Goal: Book appointment/travel/reservation

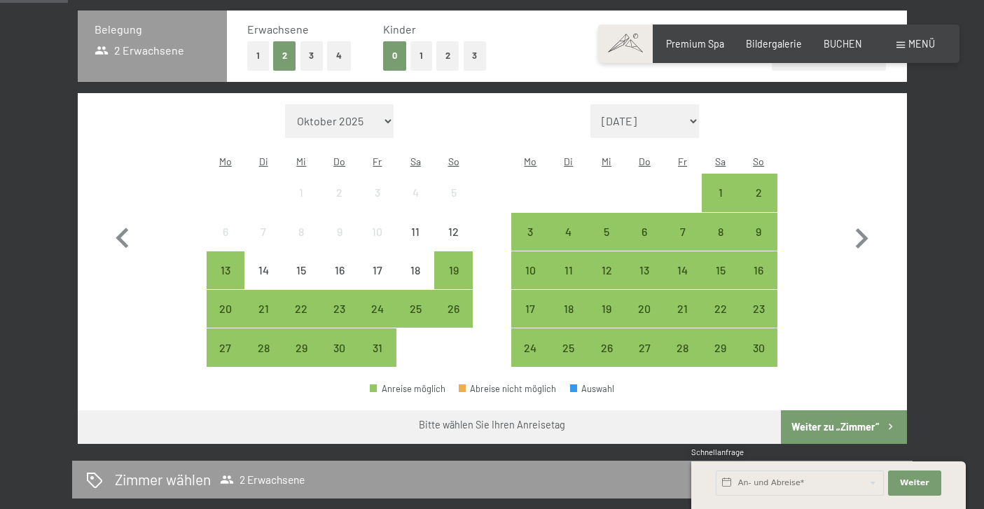
scroll to position [347, 0]
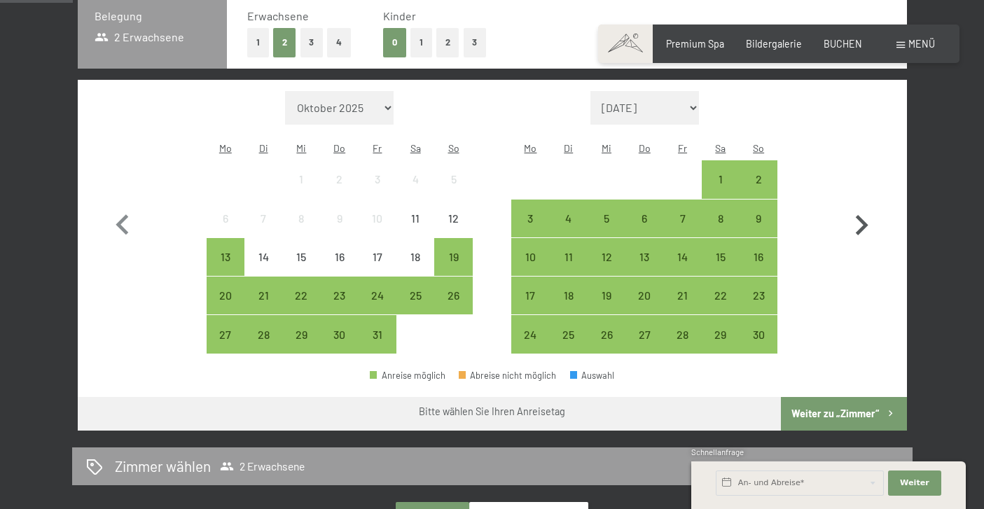
click at [867, 206] on icon "button" at bounding box center [861, 225] width 41 height 41
select select "[DATE]"
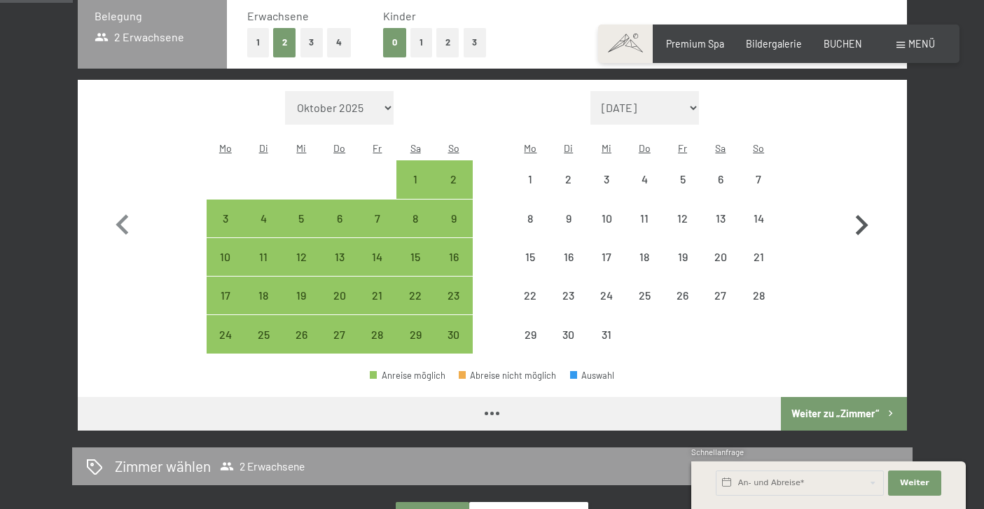
select select "[DATE]"
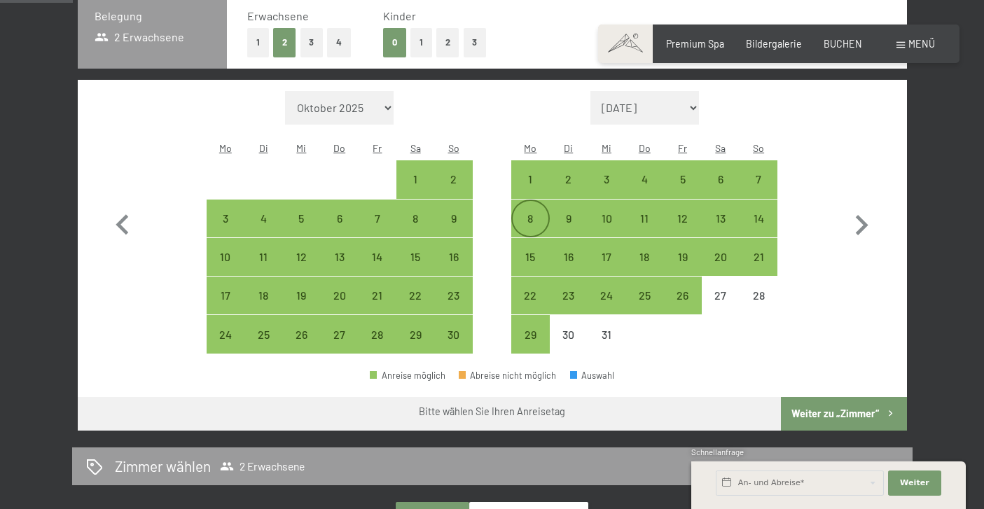
click at [541, 213] on div "8" at bounding box center [529, 230] width 35 height 35
select select "[DATE]"
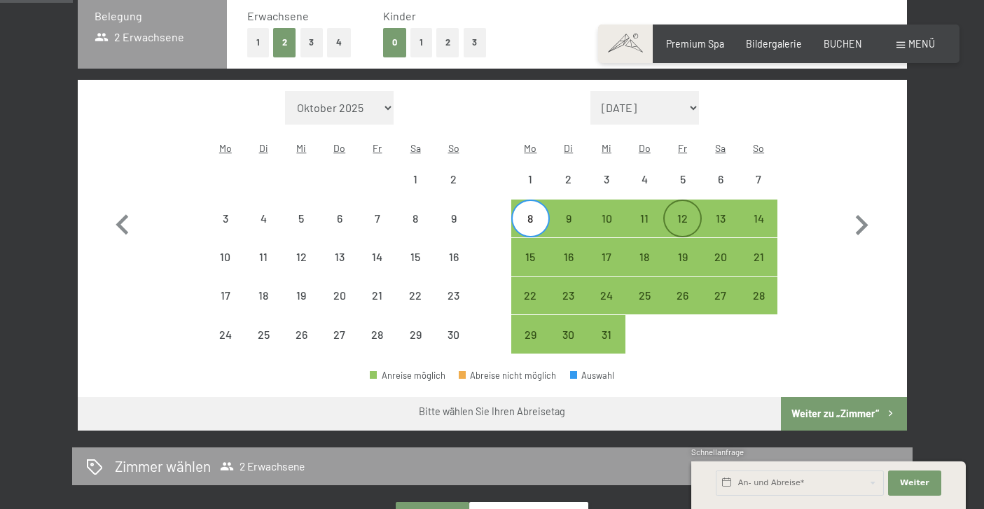
click at [681, 213] on div "12" at bounding box center [681, 230] width 35 height 35
select select "[DATE]"
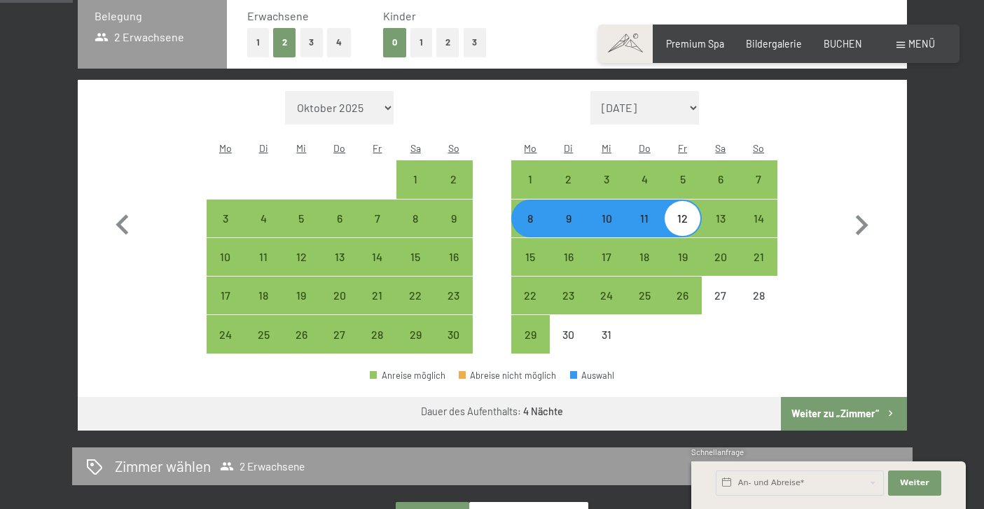
click at [310, 40] on button "3" at bounding box center [311, 42] width 23 height 29
select select "[DATE]"
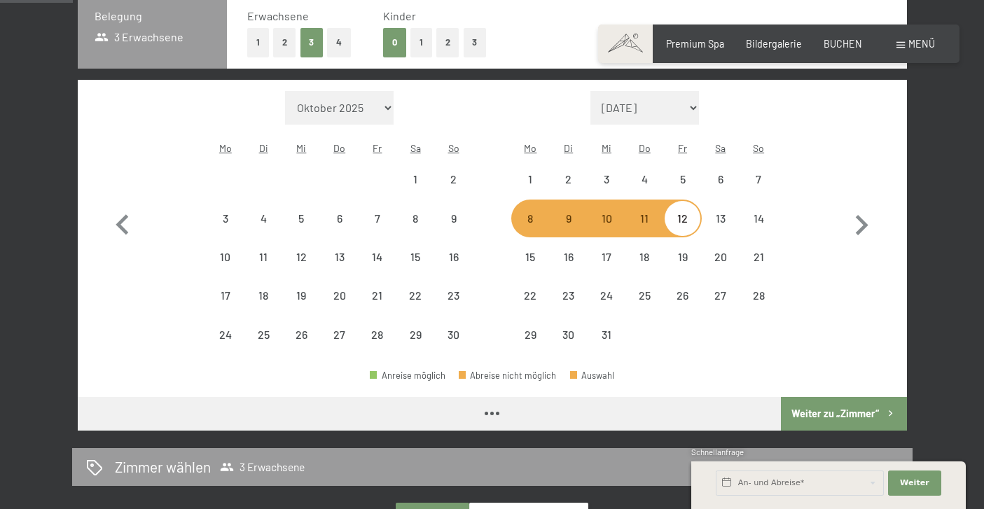
click at [844, 397] on button "Weiter zu „Zimmer“" at bounding box center [843, 414] width 125 height 34
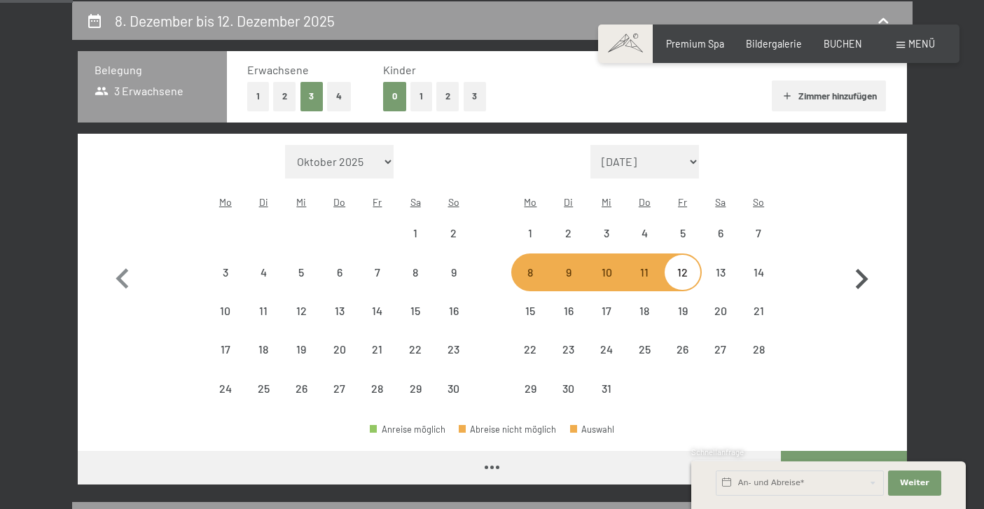
select select "[DATE]"
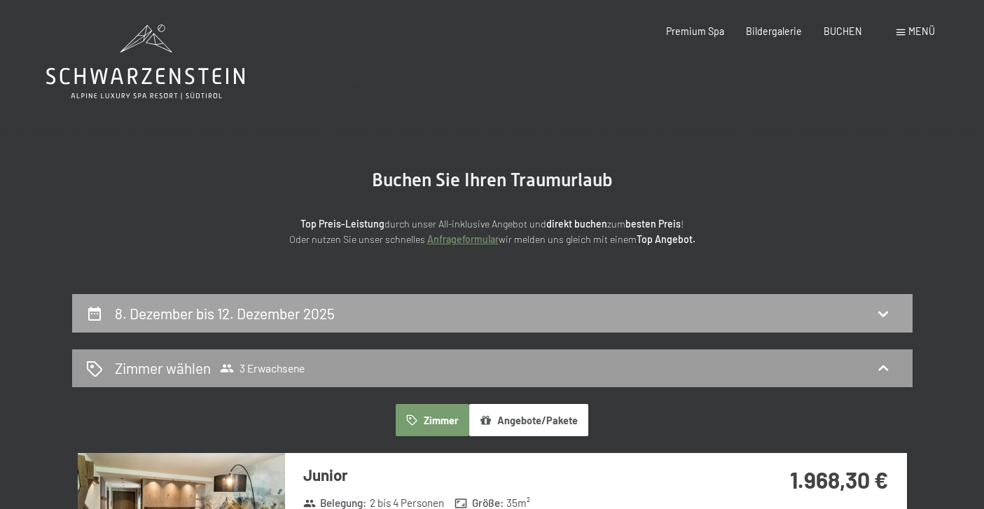
scroll to position [0, 0]
click at [520, 319] on div "8. Dezember bis 12. Dezember 2025" at bounding box center [492, 313] width 812 height 20
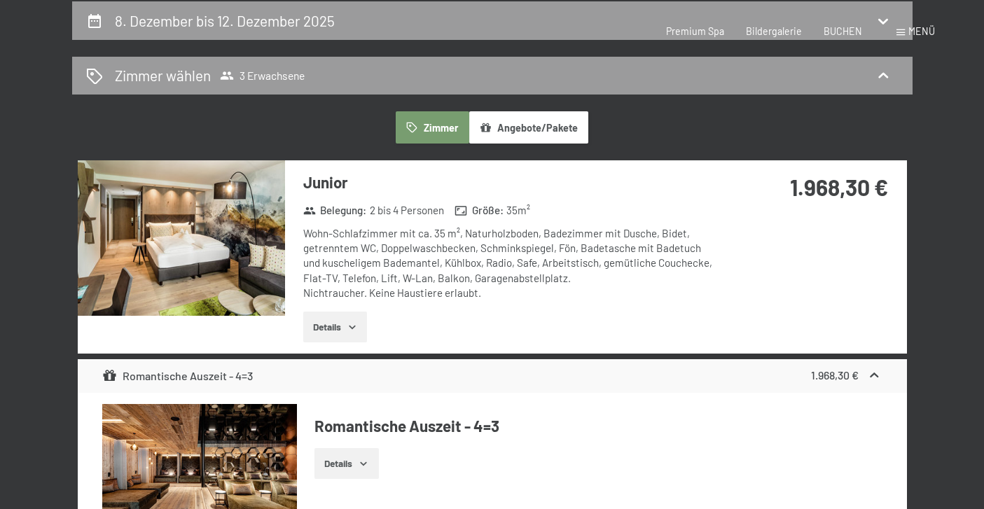
select select "[DATE]"
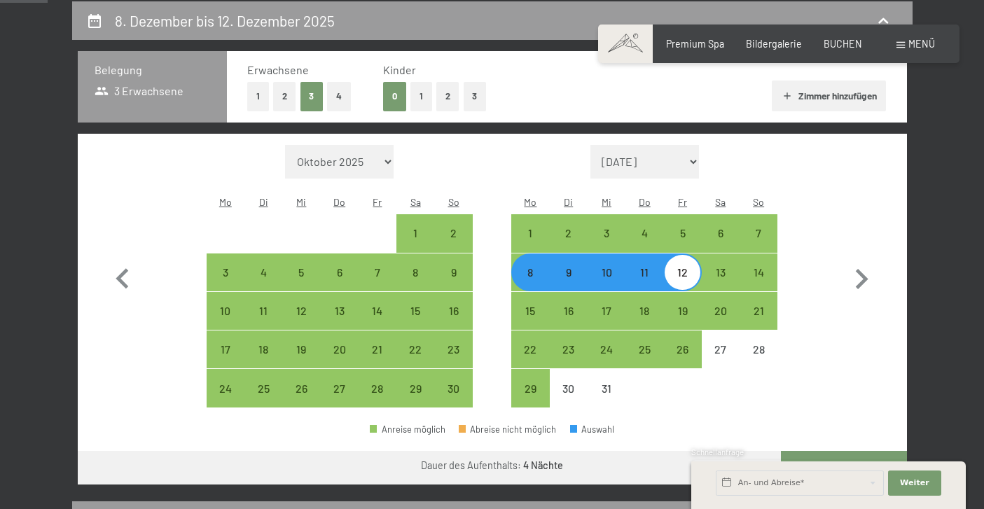
click at [647, 267] on div "11" at bounding box center [644, 284] width 35 height 35
select select "[DATE]"
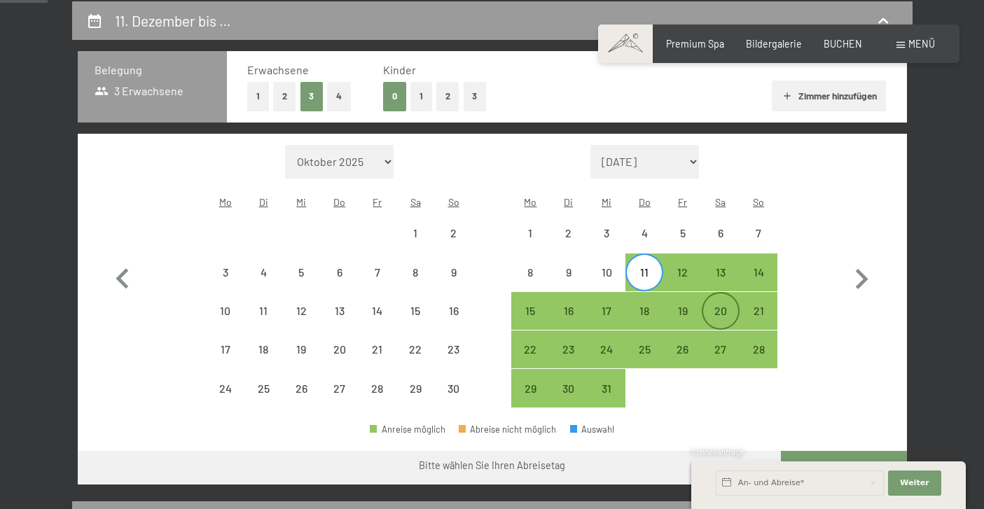
click at [723, 305] on div "20" at bounding box center [720, 322] width 35 height 35
select select "[DATE]"
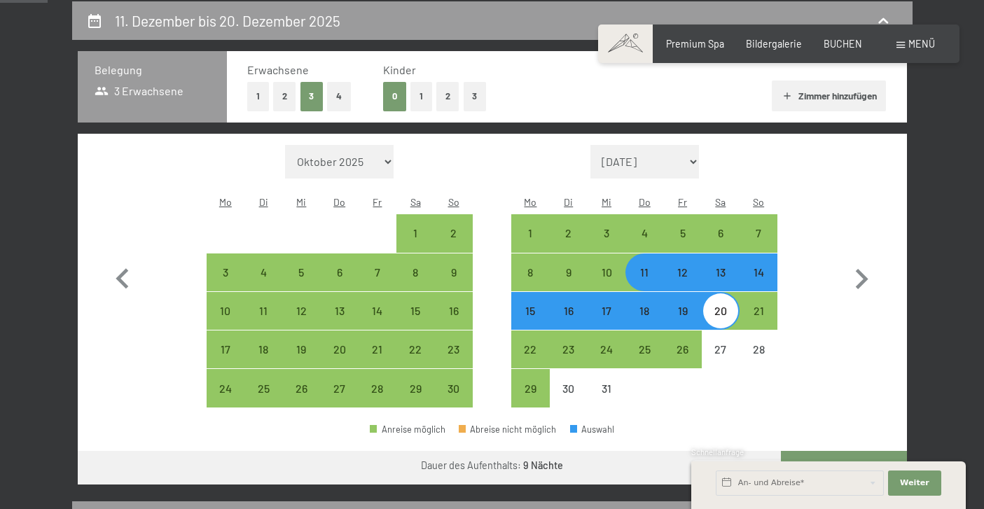
click at [863, 451] on button "Weiter zu „Zimmer“" at bounding box center [843, 468] width 125 height 34
select select "[DATE]"
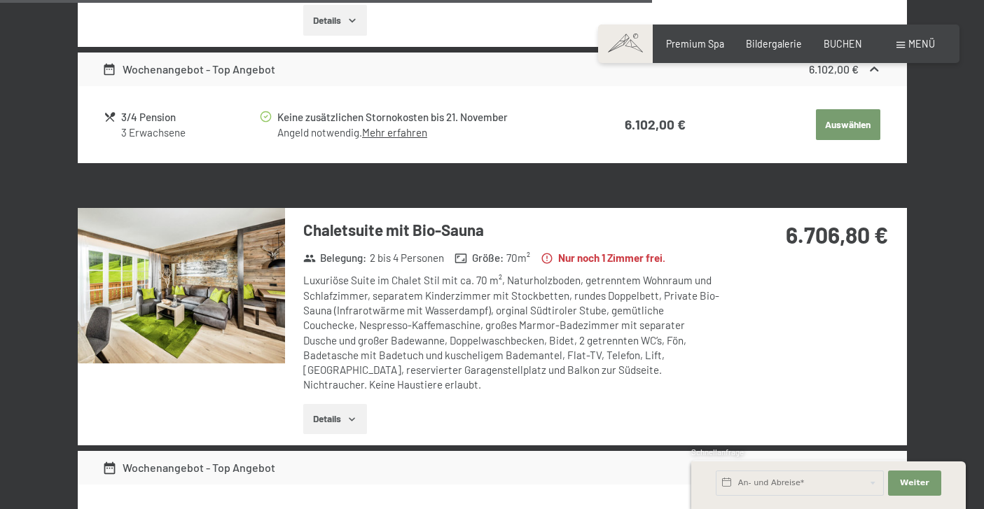
scroll to position [2149, 0]
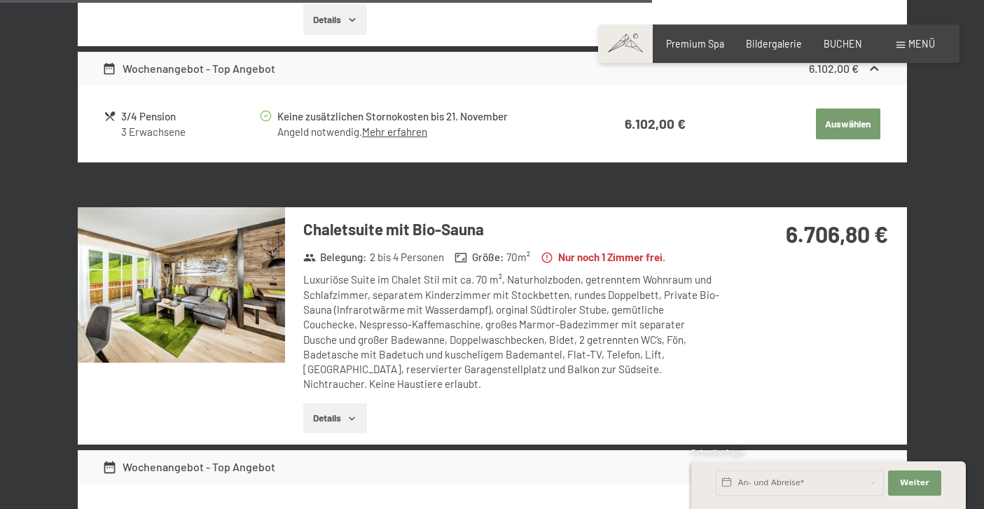
click at [237, 257] on img at bounding box center [181, 284] width 207 height 155
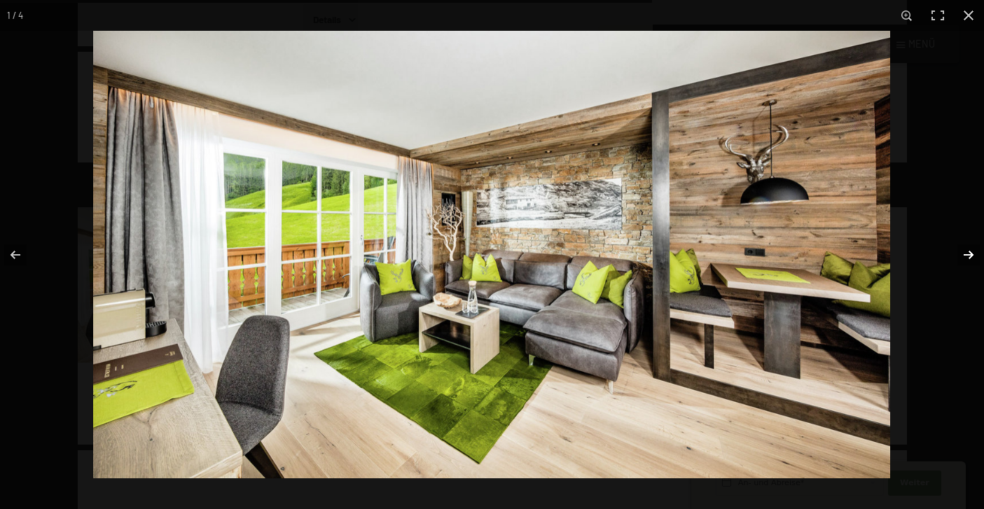
click at [969, 256] on button "button" at bounding box center [959, 255] width 49 height 70
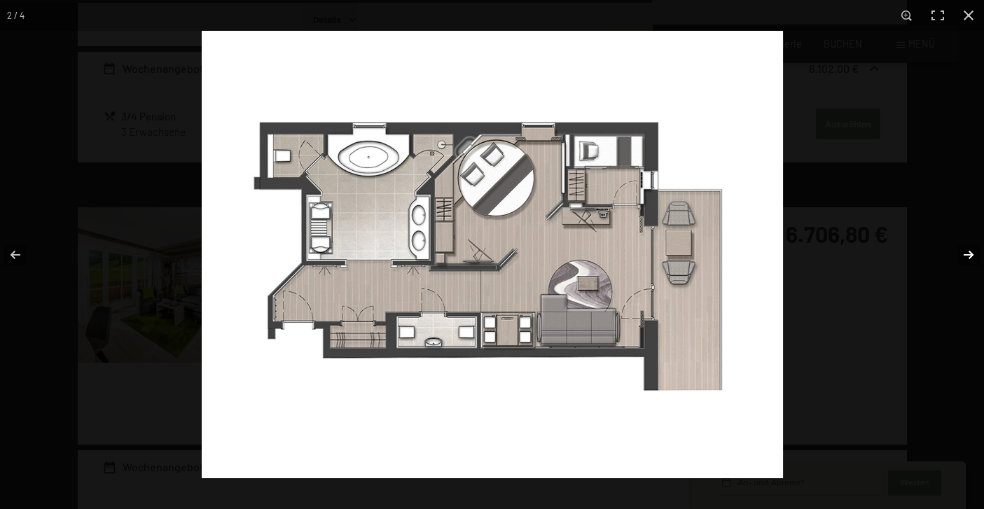
click at [969, 256] on button "button" at bounding box center [959, 255] width 49 height 70
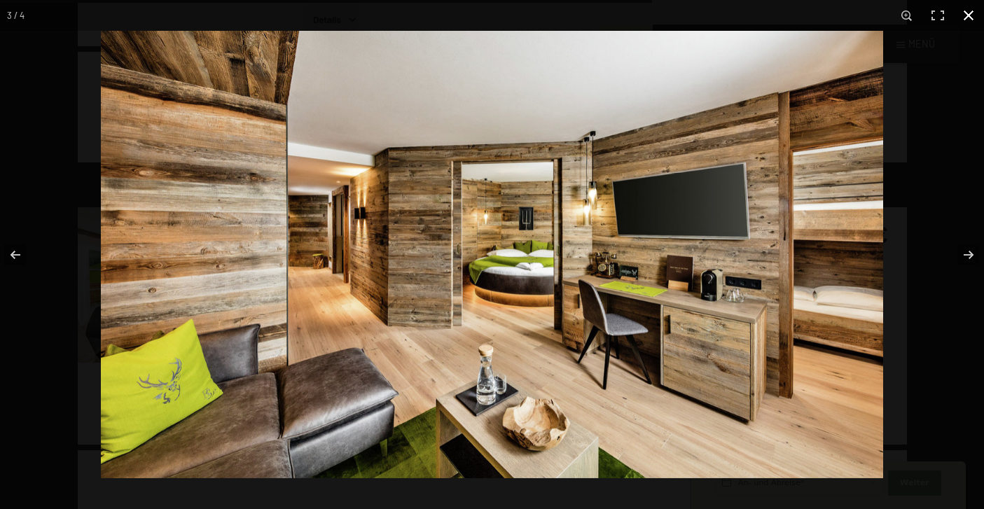
click at [972, 22] on button "button" at bounding box center [968, 15] width 31 height 31
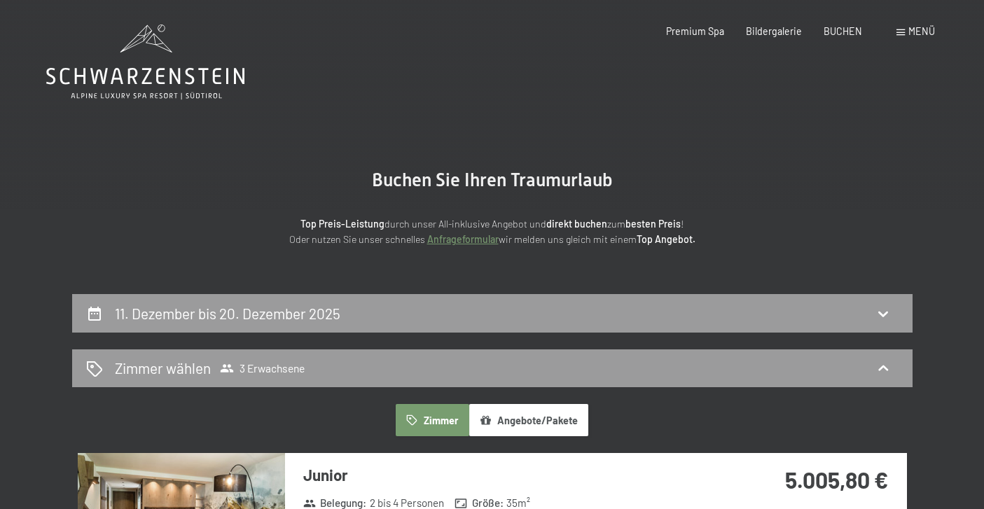
scroll to position [0, 0]
click at [716, 32] on span "Premium Spa" at bounding box center [695, 29] width 58 height 12
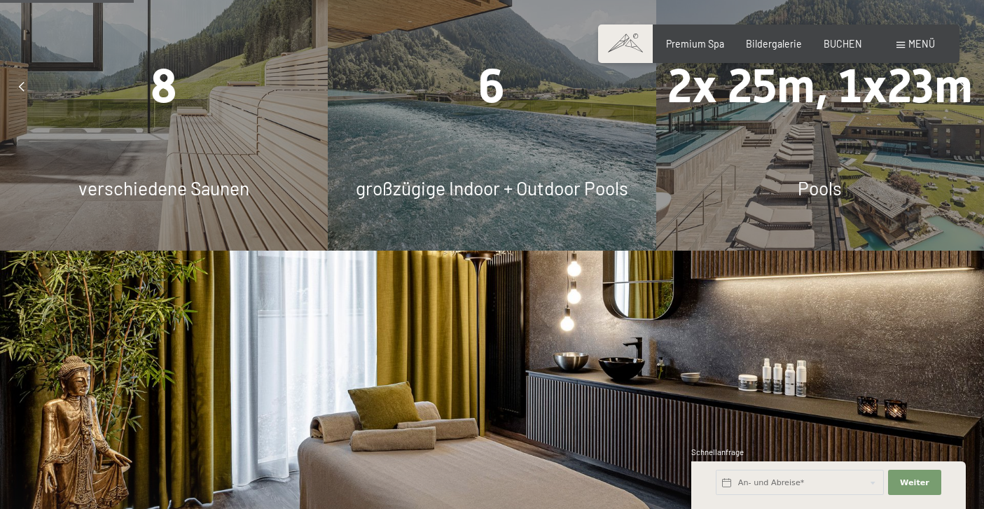
scroll to position [1203, 0]
click at [455, 177] on span "großzügige Indoor + Outdoor Pools" at bounding box center [492, 188] width 272 height 22
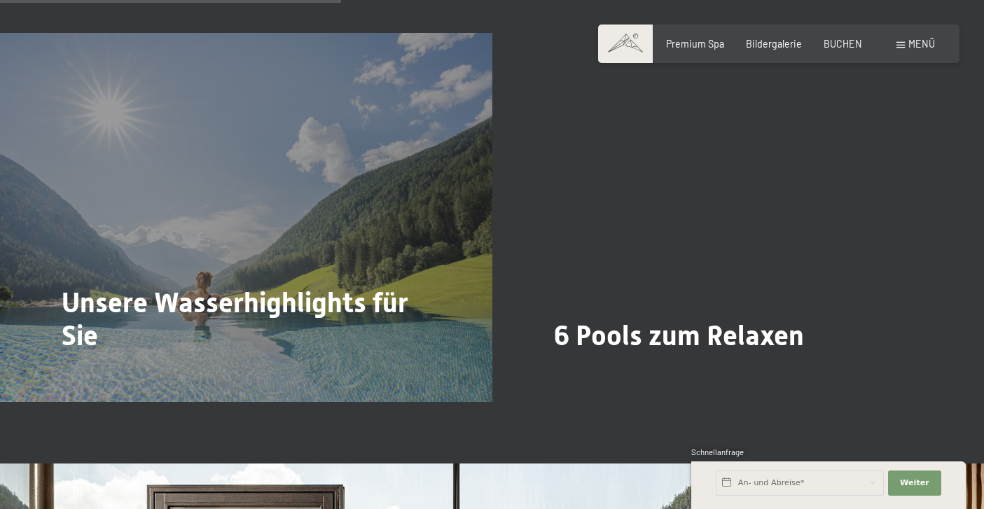
scroll to position [3064, 0]
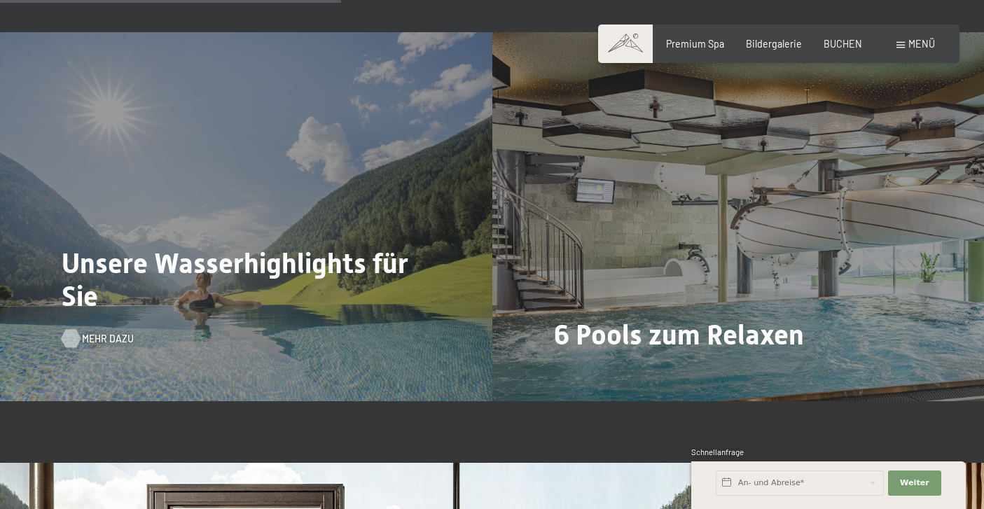
click at [105, 332] on span "Mehr dazu" at bounding box center [108, 339] width 52 height 14
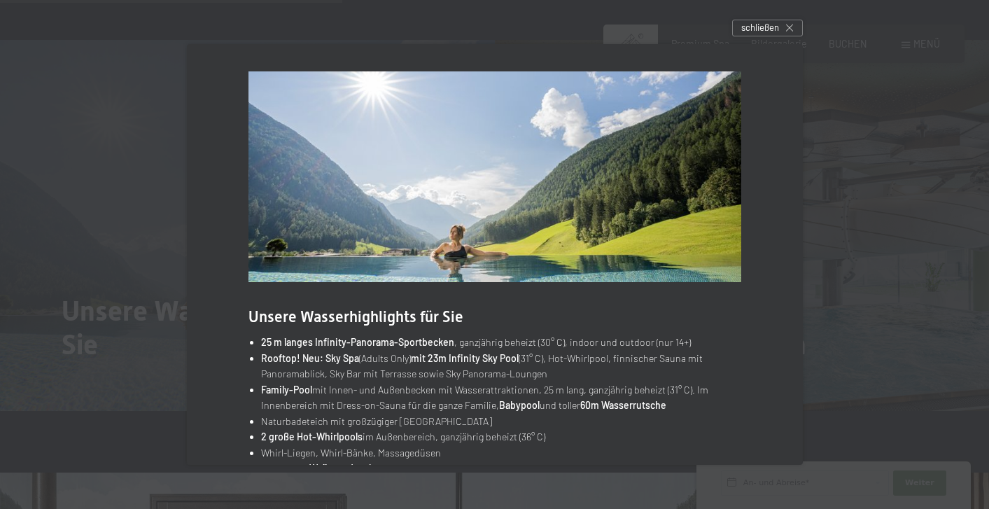
click at [847, 230] on div at bounding box center [494, 254] width 989 height 509
